Goal: Task Accomplishment & Management: Understand process/instructions

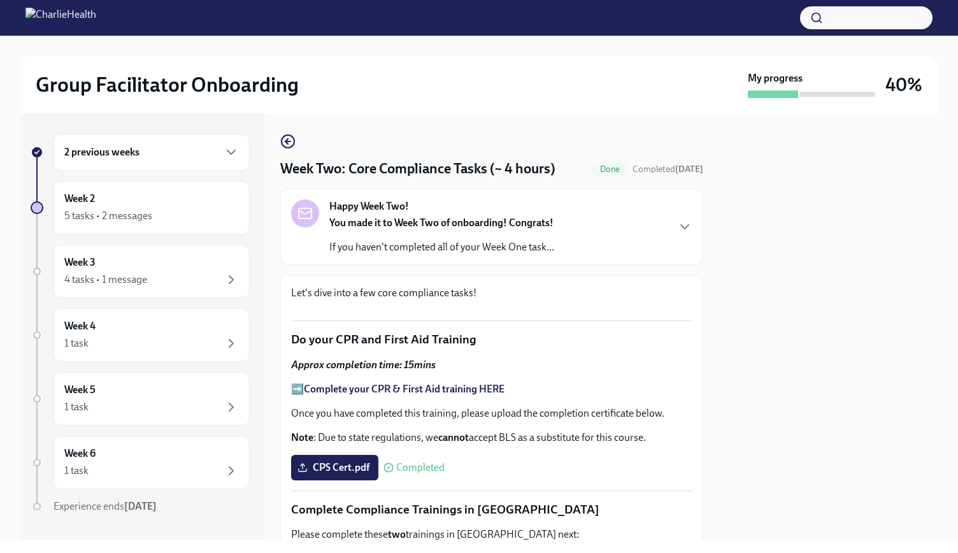
click at [187, 168] on div "2 previous weeks" at bounding box center [151, 152] width 196 height 37
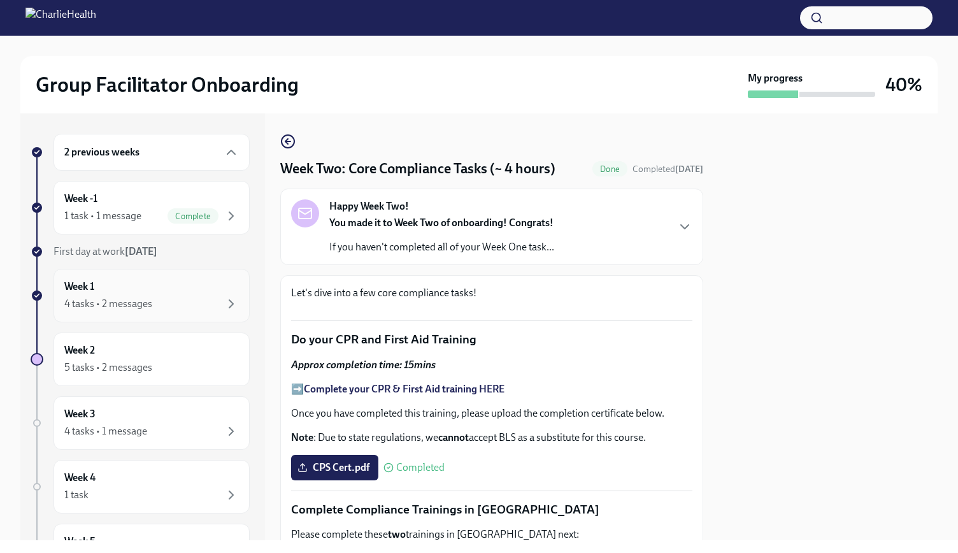
click at [136, 301] on div "4 tasks • 2 messages" at bounding box center [108, 304] width 88 height 14
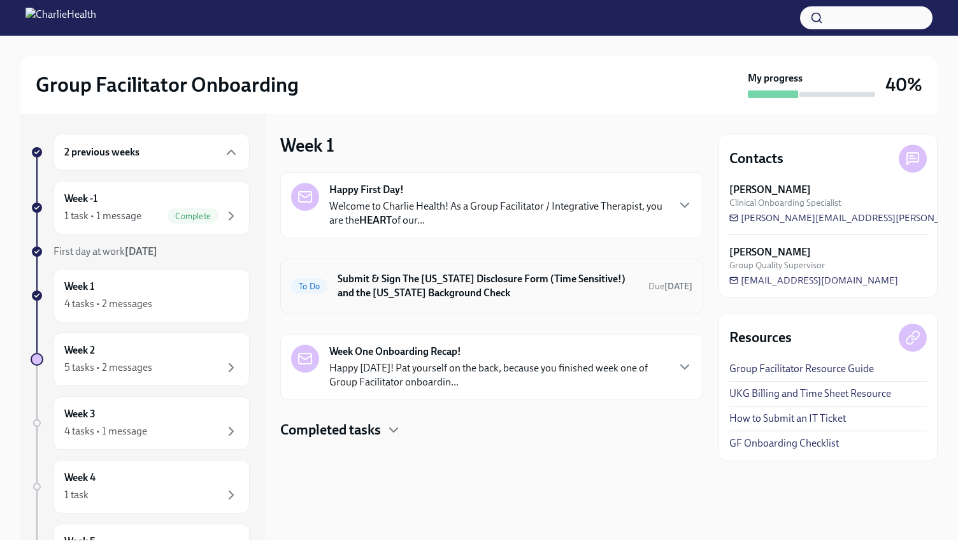
click at [395, 292] on h6 "Submit & Sign The Utah Disclosure Form (Time Sensitive!) and the Louisiana Back…" at bounding box center [487, 286] width 301 height 28
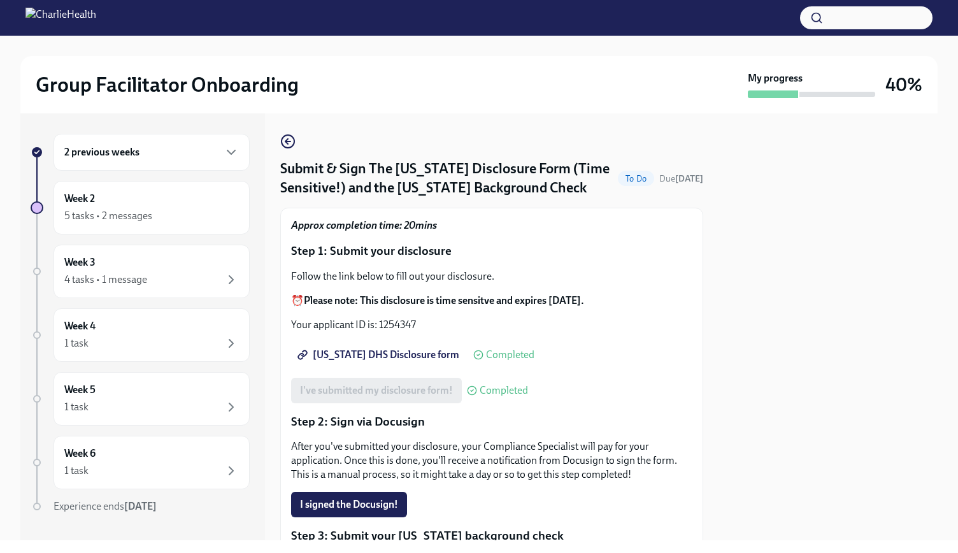
scroll to position [132, 0]
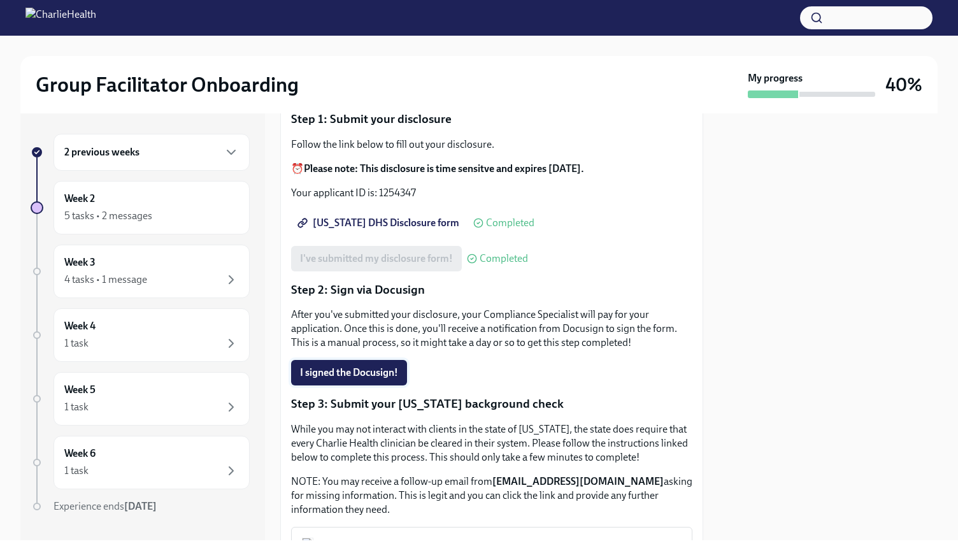
click at [380, 363] on button "I signed the Docusign!" at bounding box center [349, 372] width 116 height 25
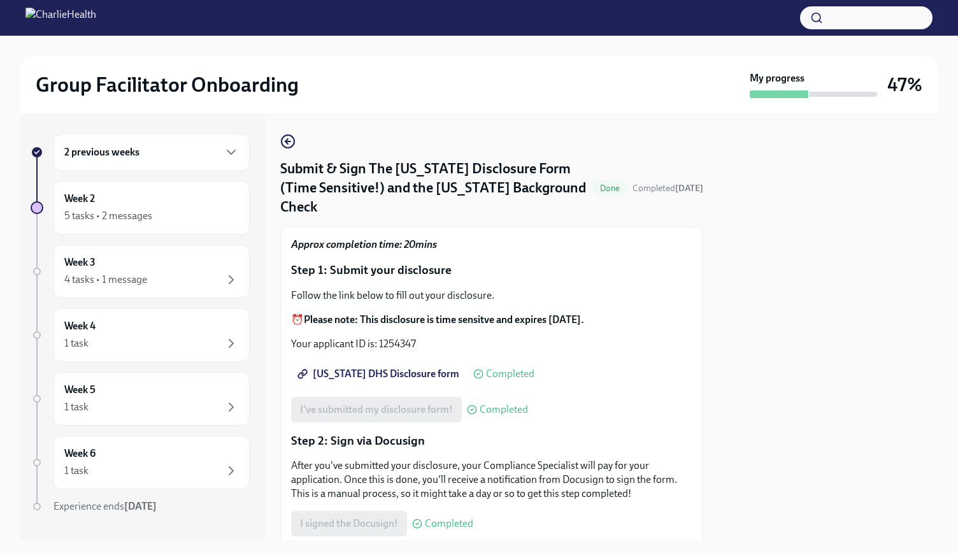
click at [149, 157] on div "2 previous weeks" at bounding box center [151, 152] width 174 height 15
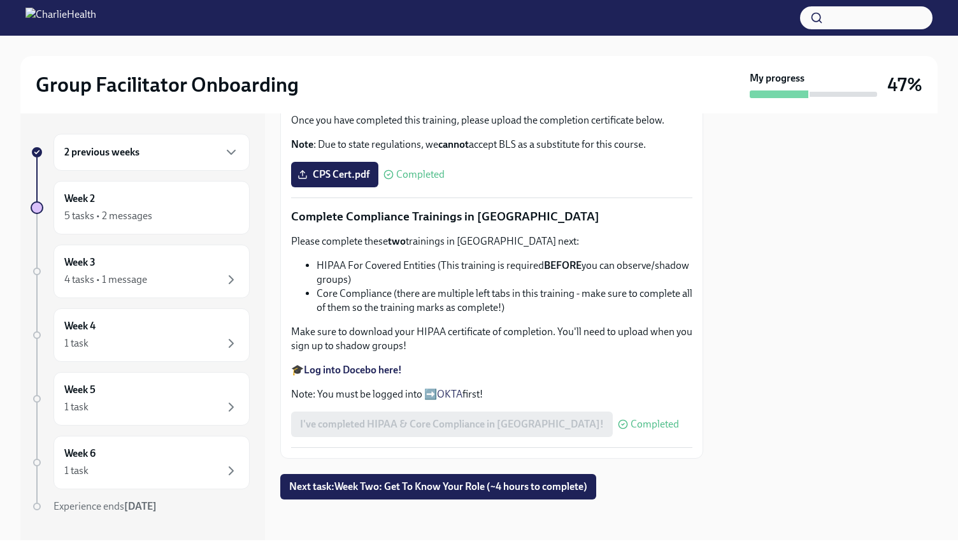
scroll to position [685, 0]
click at [416, 486] on span "Next task : Week Two: Get To Know Your Role (~4 hours to complete)" at bounding box center [438, 486] width 298 height 13
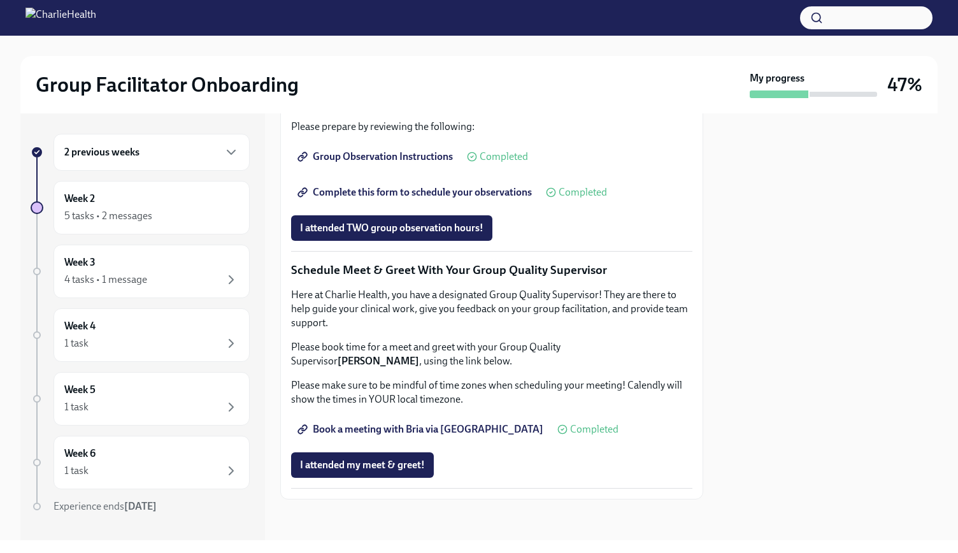
scroll to position [893, 0]
click at [379, 163] on span "Group Observation Instructions" at bounding box center [376, 156] width 153 height 13
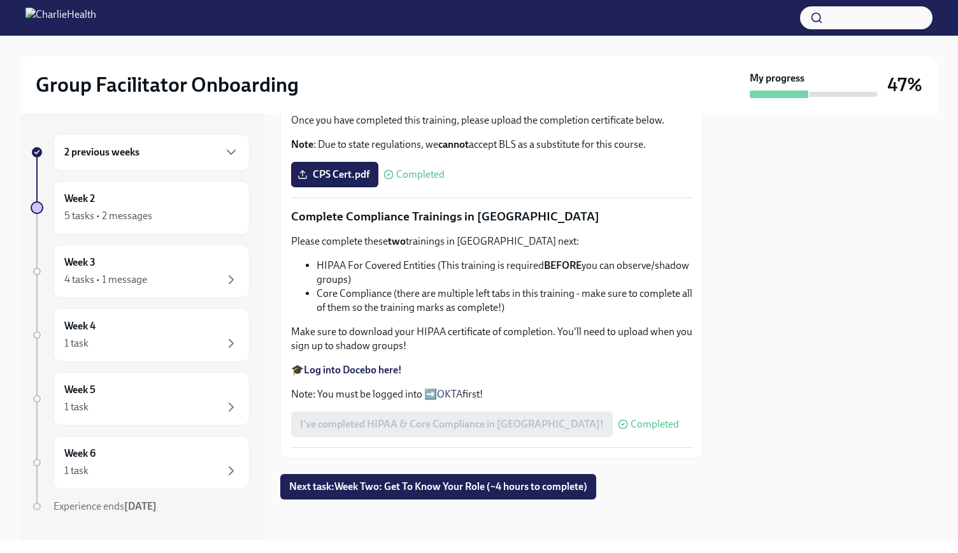
scroll to position [685, 0]
click at [506, 481] on span "Next task : Week Two: Get To Know Your Role (~4 hours to complete)" at bounding box center [438, 486] width 298 height 13
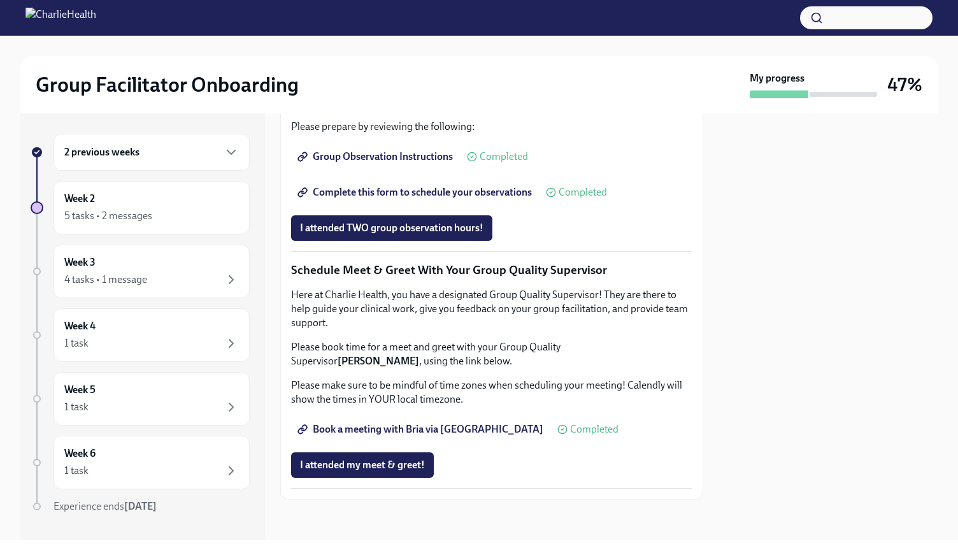
scroll to position [927, 0]
click at [410, 163] on span "Group Observation Instructions" at bounding box center [376, 156] width 153 height 13
